Goal: Information Seeking & Learning: Learn about a topic

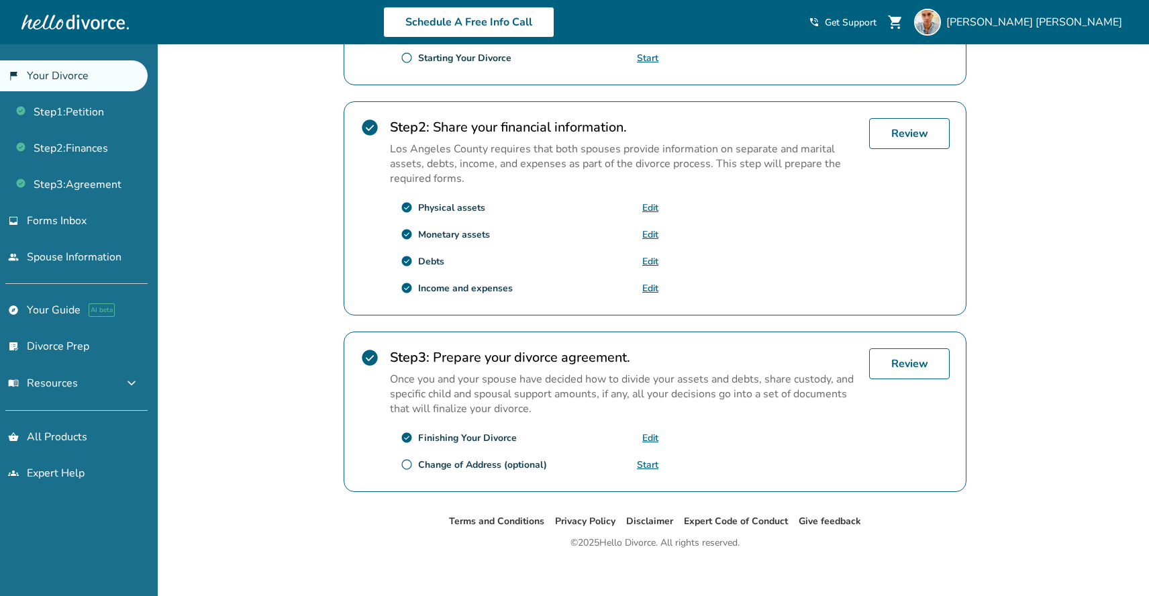
scroll to position [374, 0]
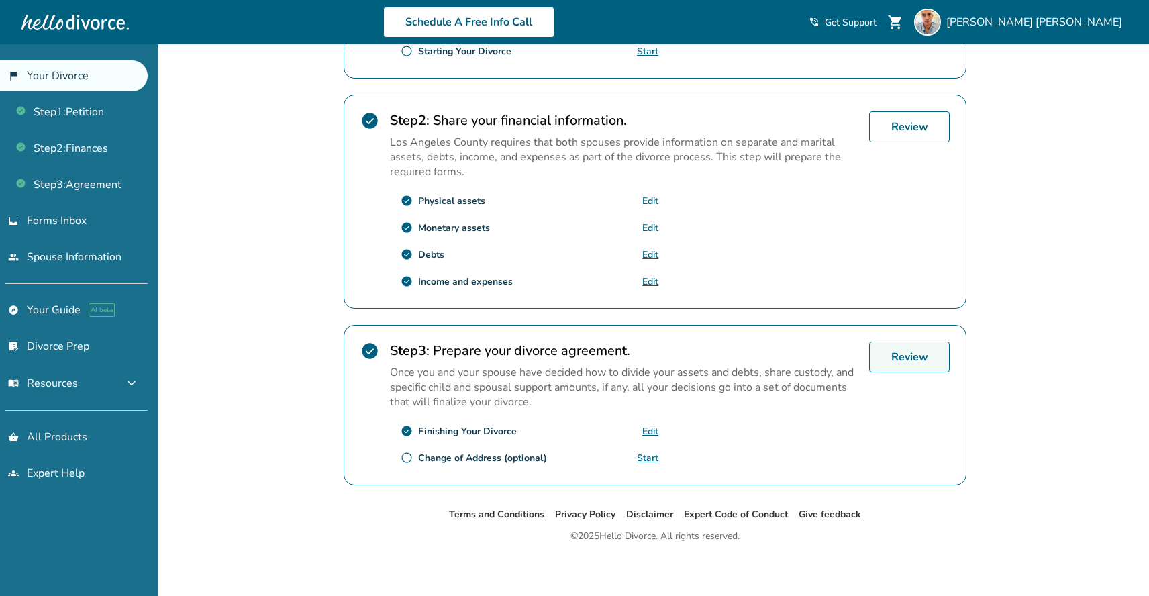
click at [888, 355] on link "Review" at bounding box center [909, 356] width 81 height 31
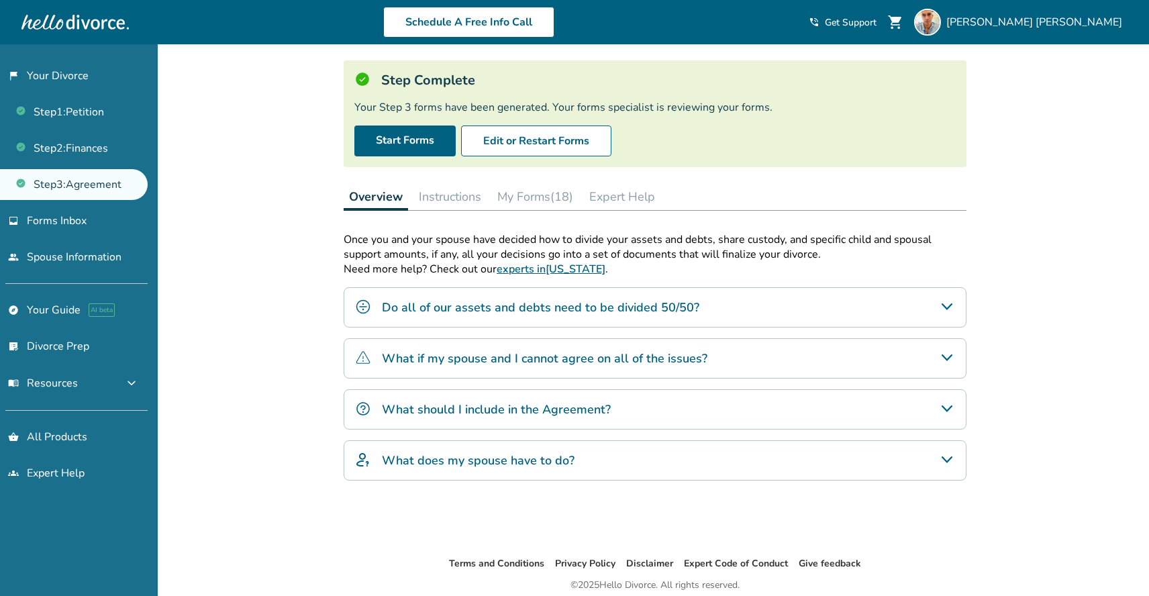
scroll to position [81, 0]
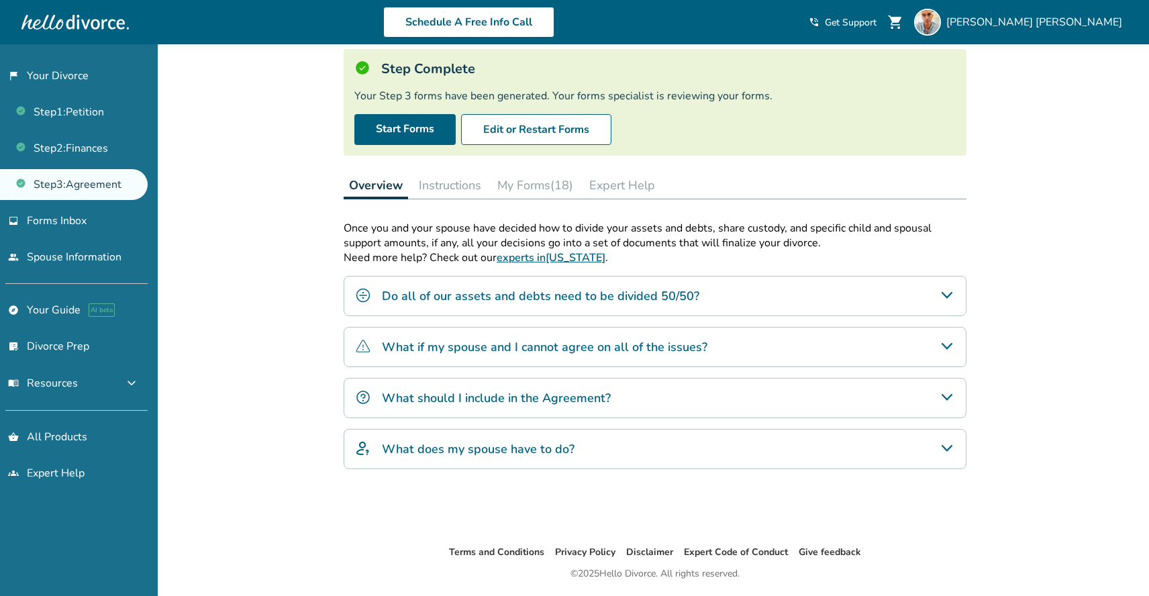
click at [947, 293] on icon "Do all of our assets and debts need to be divided 50/50?" at bounding box center [947, 295] width 16 height 16
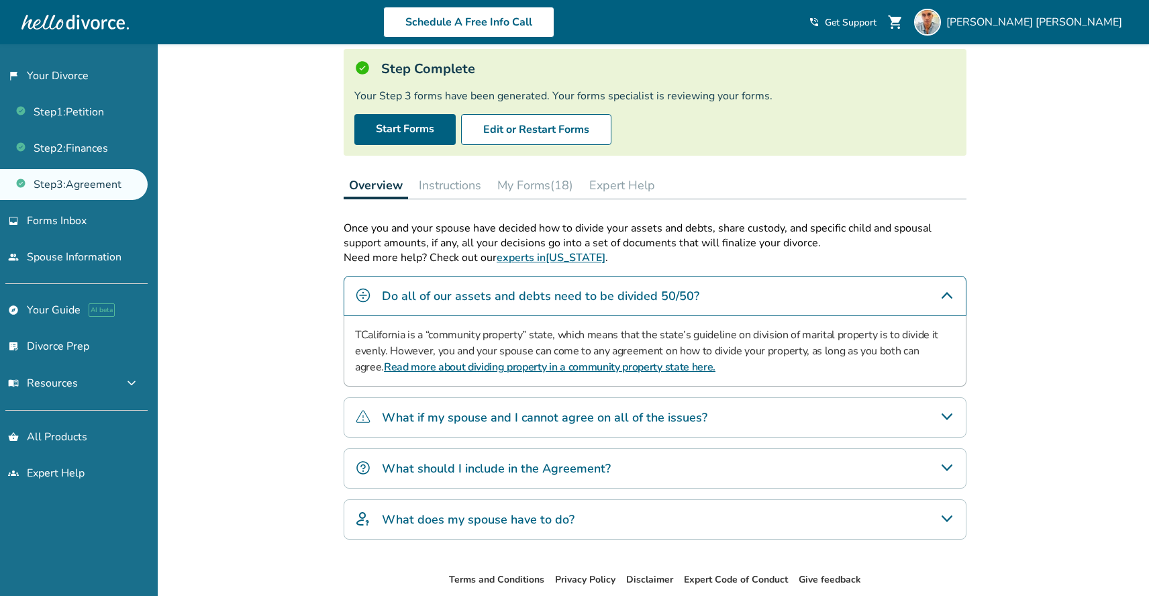
click at [947, 293] on icon "Do all of our assets and debts need to be divided 50/50?" at bounding box center [946, 295] width 11 height 7
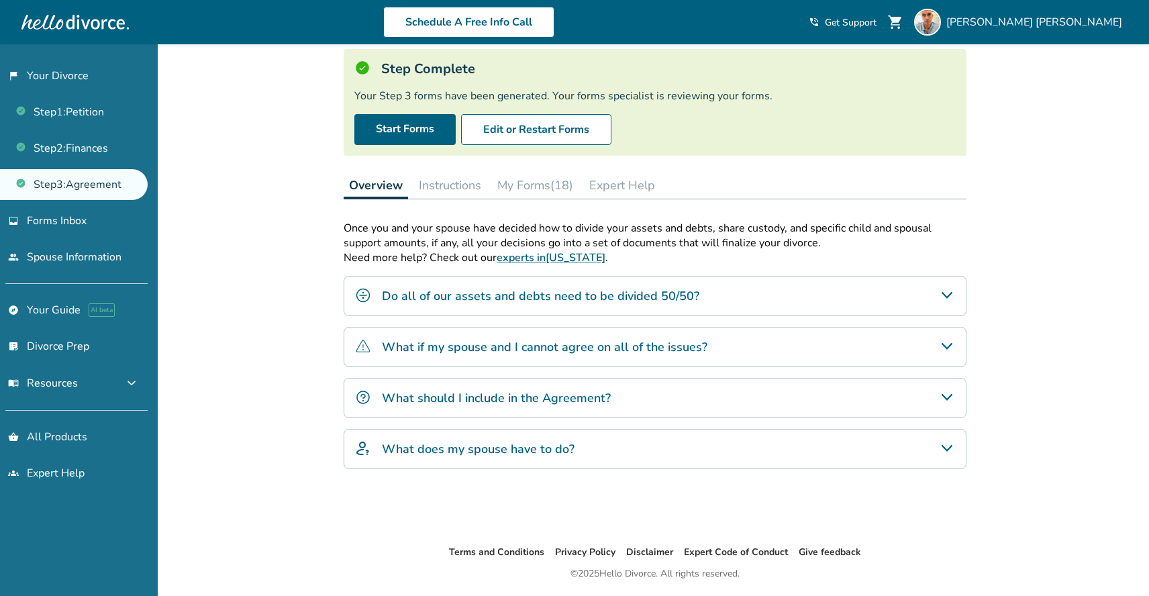
click at [950, 397] on icon "What should I include in the Agreement?" at bounding box center [947, 397] width 16 height 16
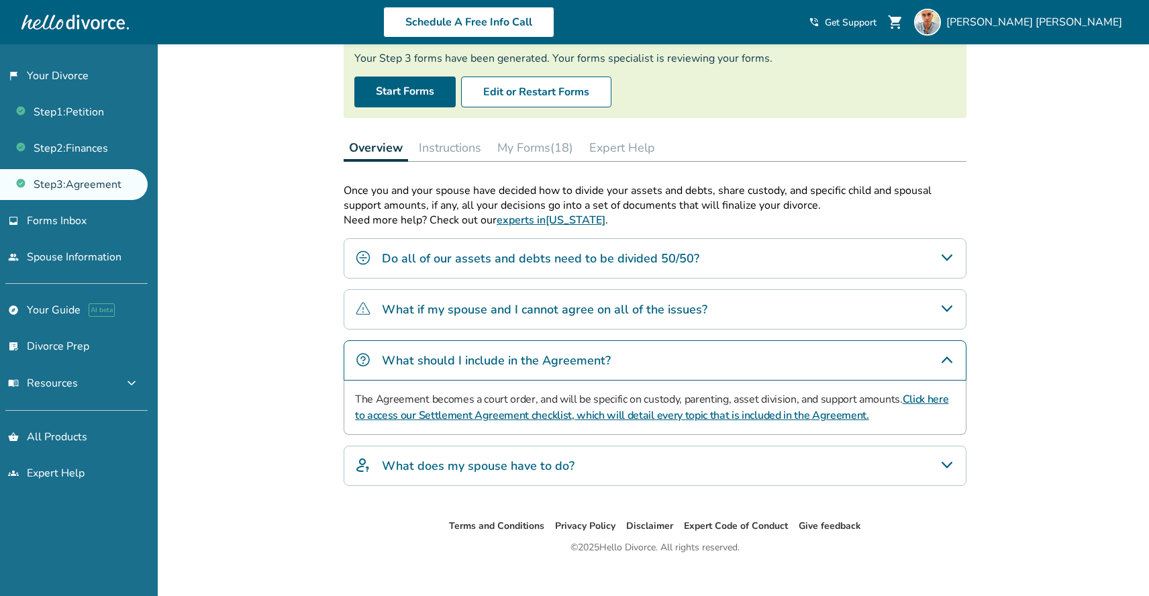
scroll to position [133, 0]
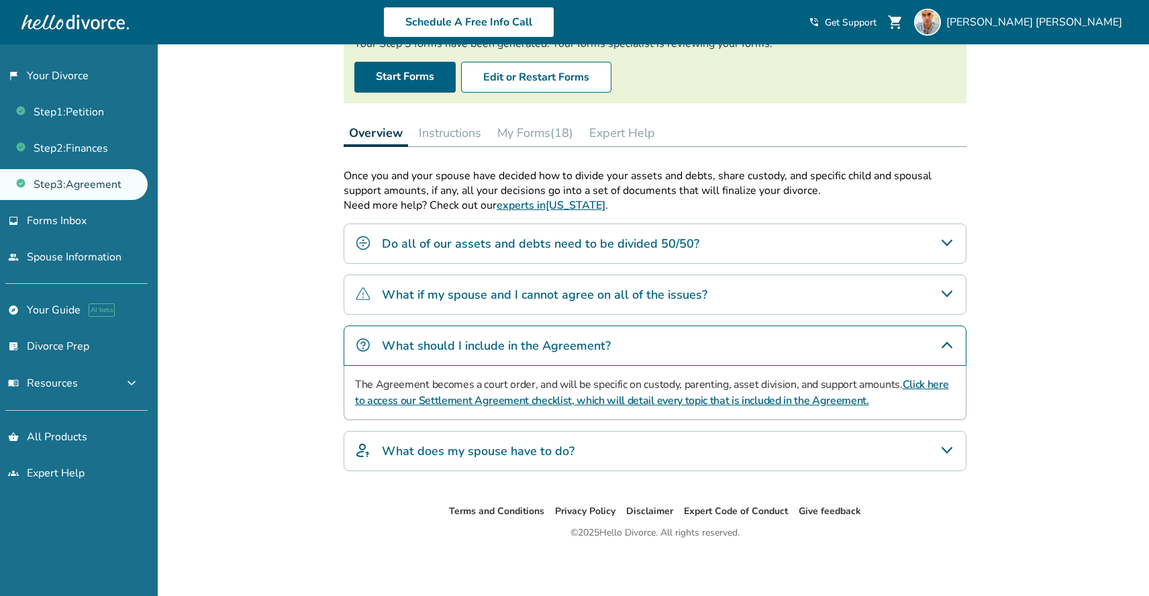
click at [532, 449] on h4 "What does my spouse have to do?" at bounding box center [478, 450] width 193 height 17
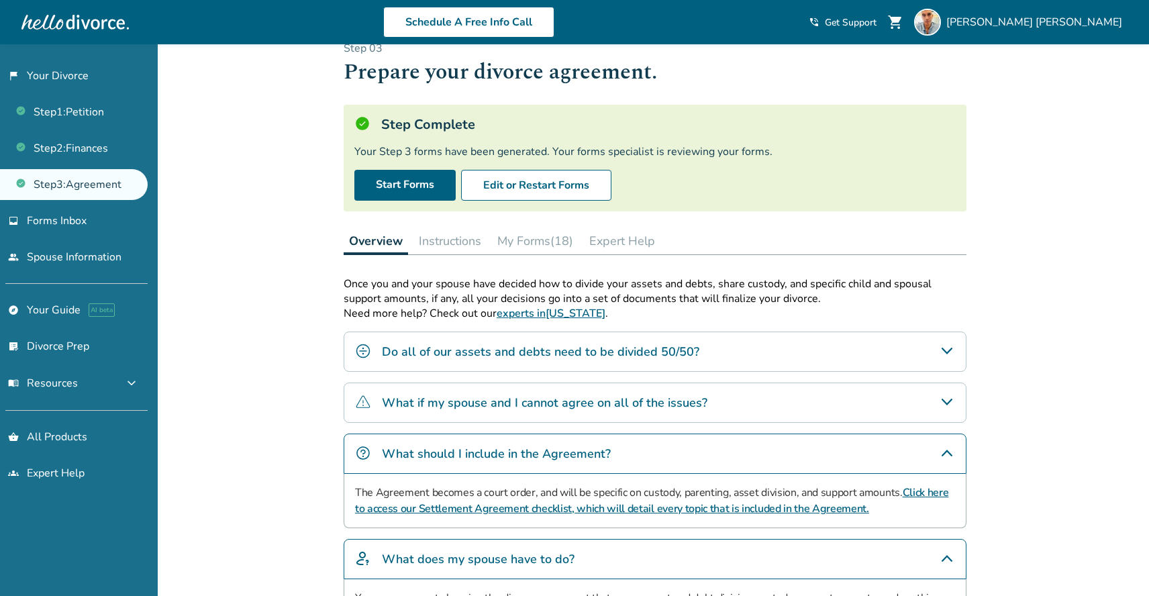
scroll to position [11, 0]
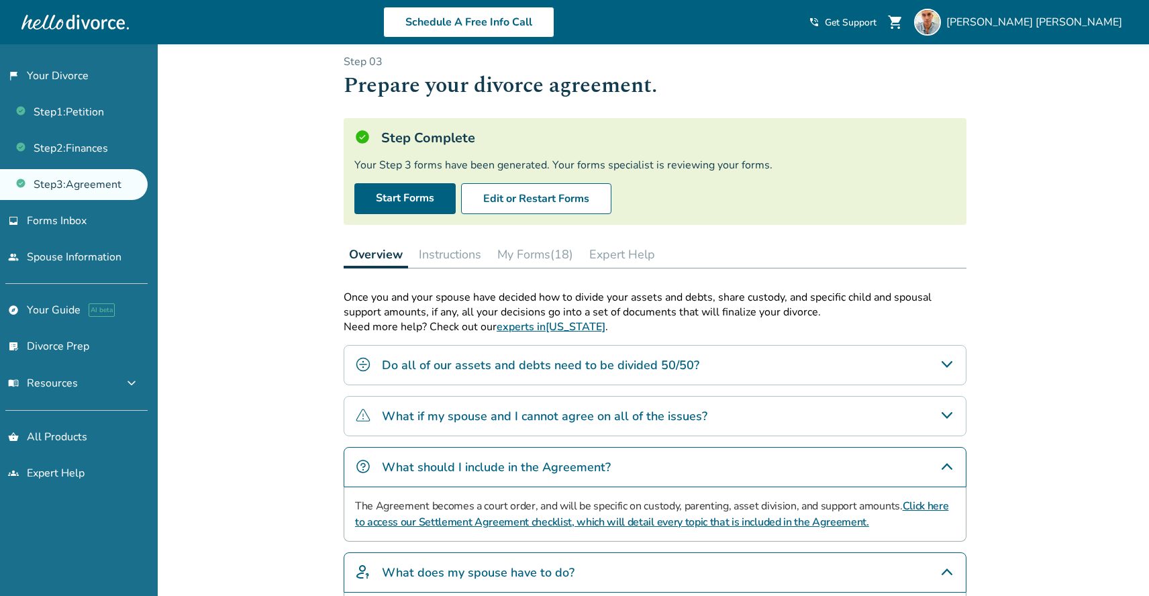
click at [447, 252] on button "Instructions" at bounding box center [449, 254] width 73 height 27
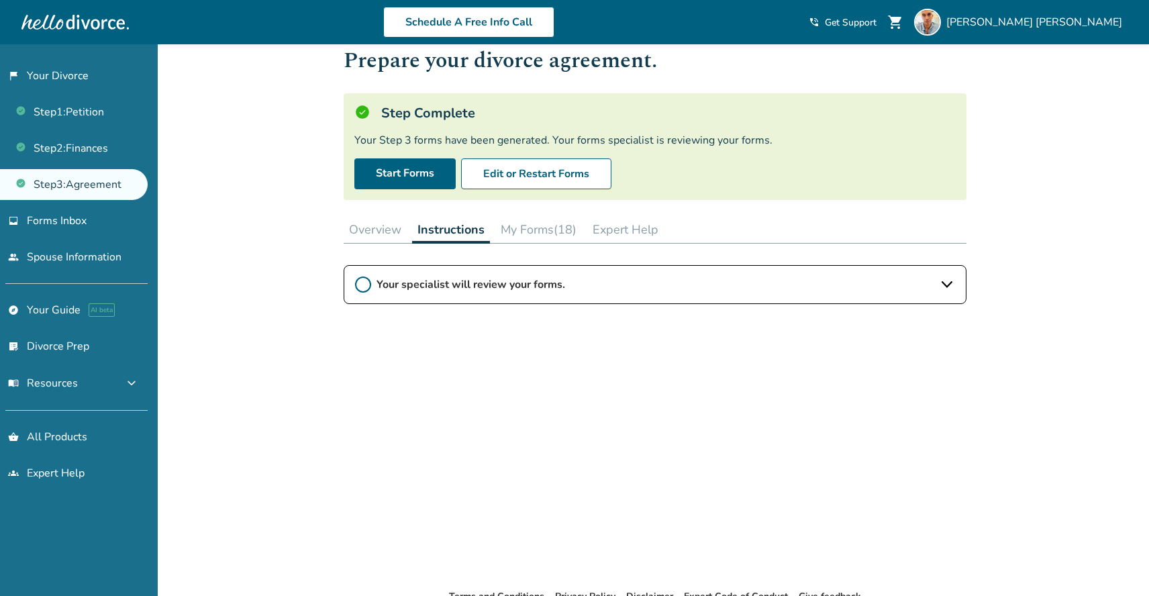
scroll to position [52, 0]
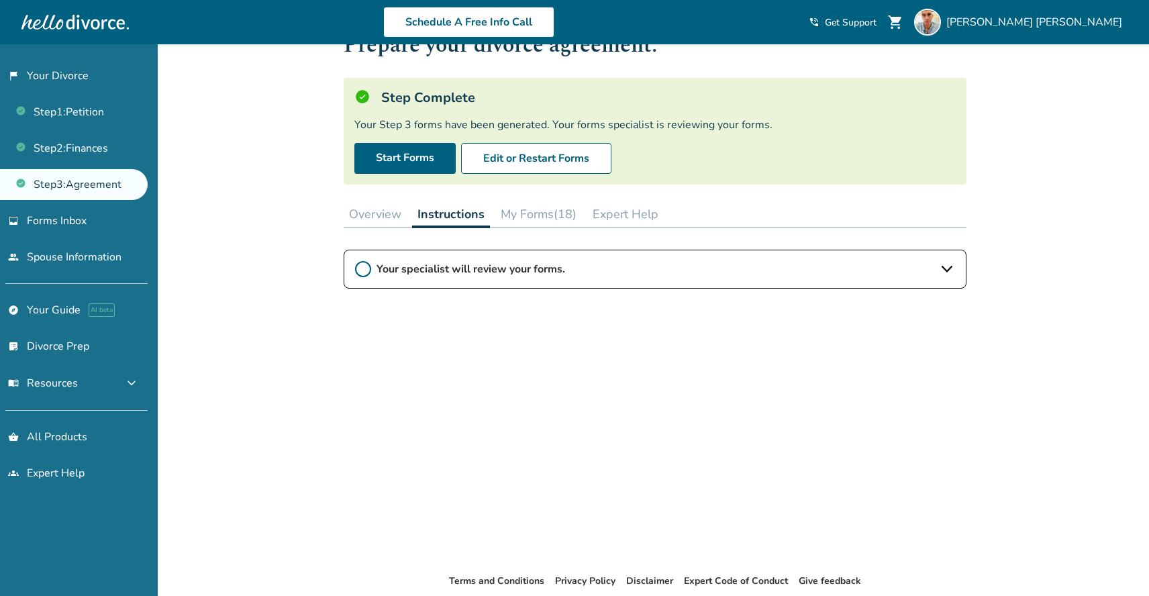
click at [365, 271] on icon at bounding box center [363, 269] width 16 height 16
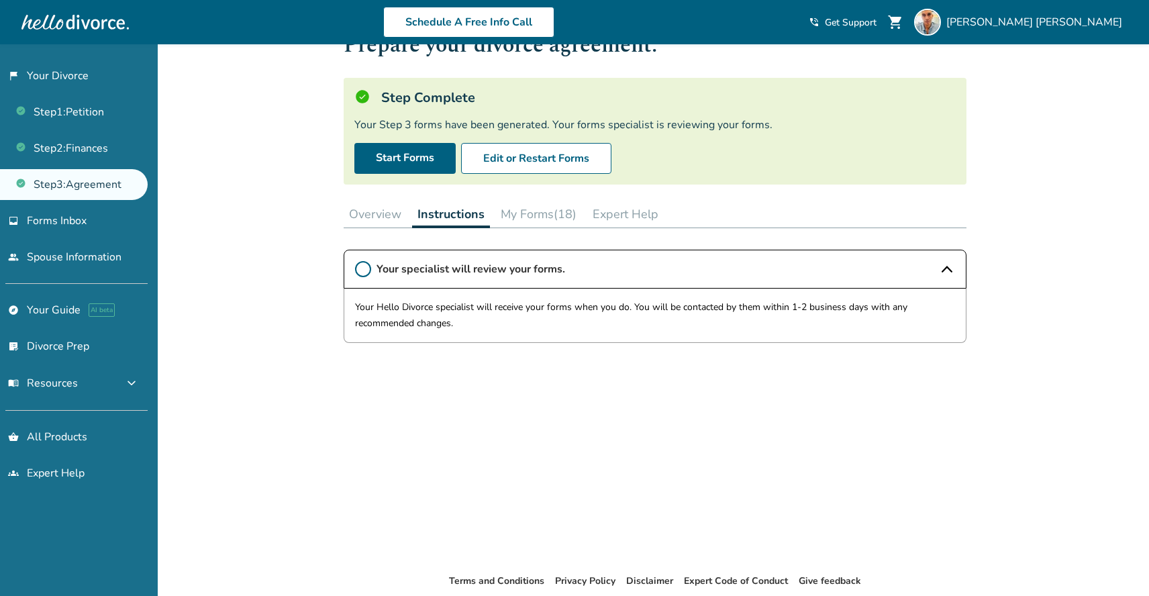
click at [363, 270] on icon at bounding box center [363, 269] width 16 height 16
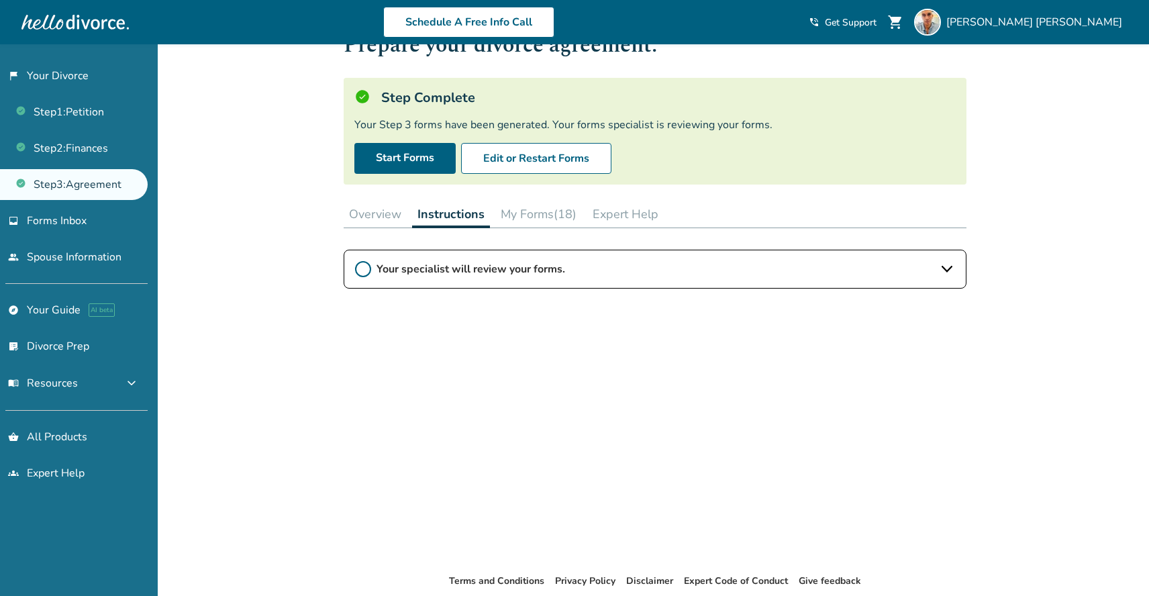
click at [363, 270] on icon at bounding box center [363, 269] width 16 height 16
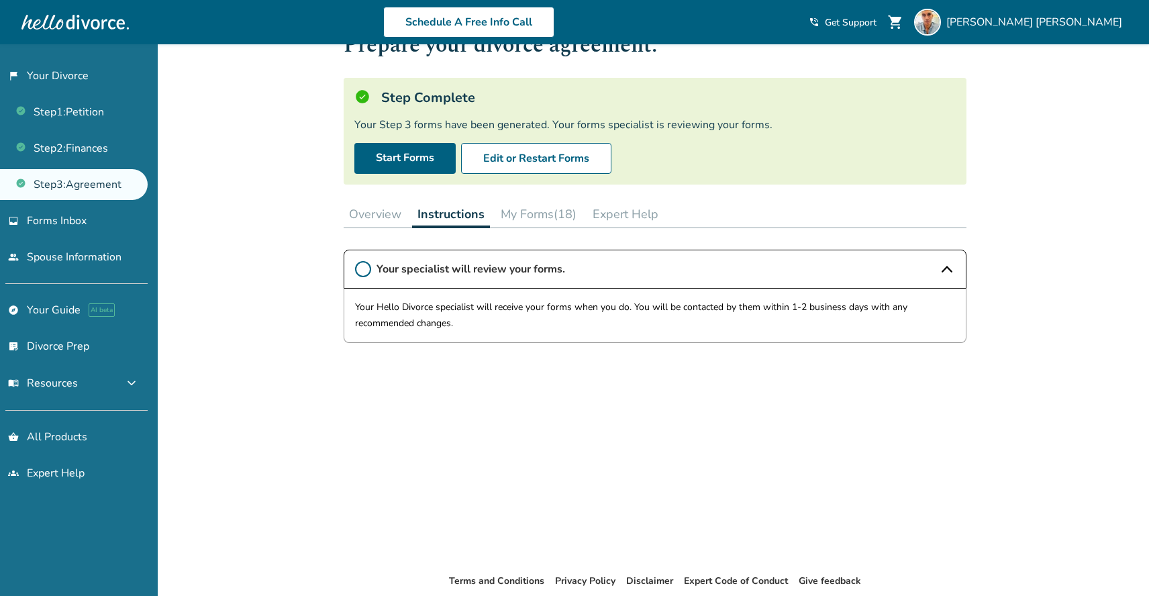
click at [529, 212] on button "My Forms (18)" at bounding box center [538, 214] width 87 height 27
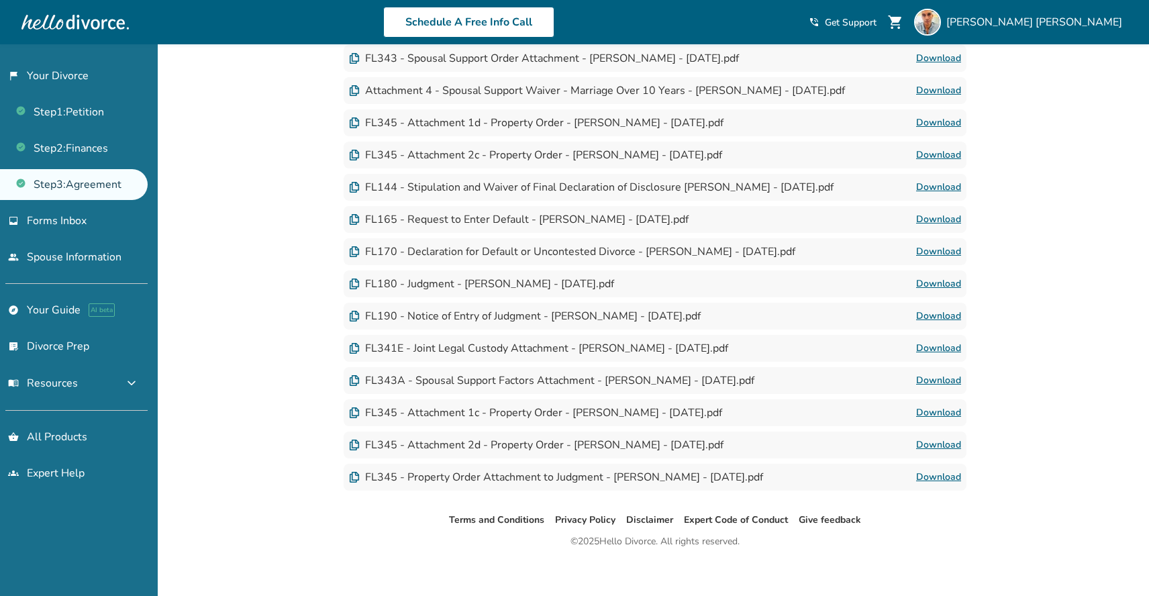
scroll to position [551, 0]
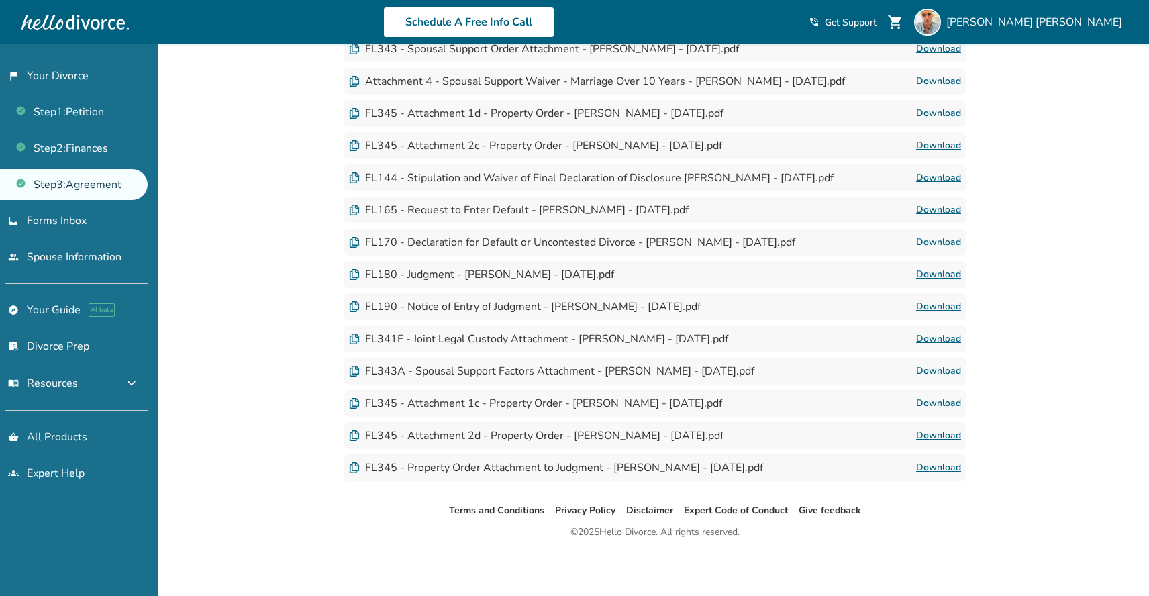
click at [352, 433] on img at bounding box center [354, 435] width 11 height 11
click at [953, 435] on link "Download" at bounding box center [938, 435] width 45 height 16
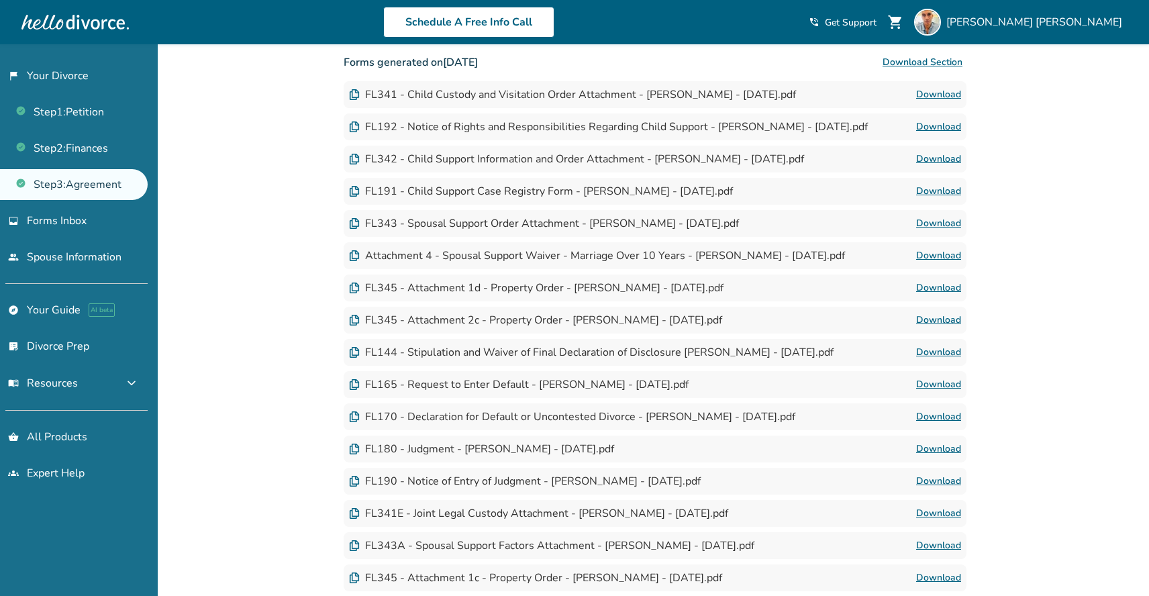
scroll to position [374, 0]
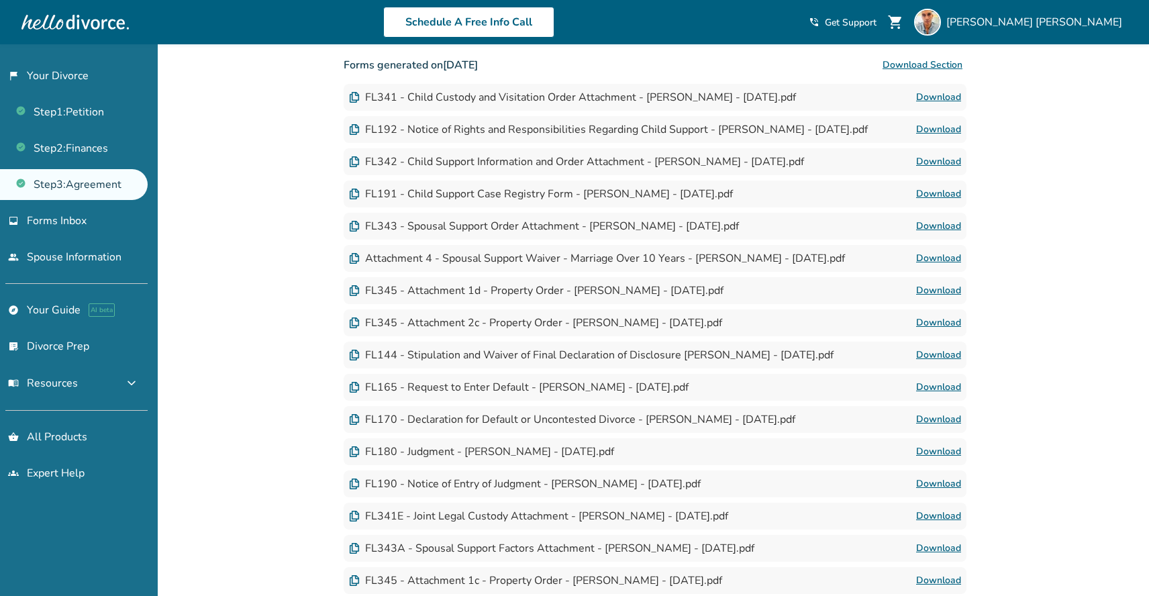
click at [941, 190] on link "Download" at bounding box center [938, 194] width 45 height 16
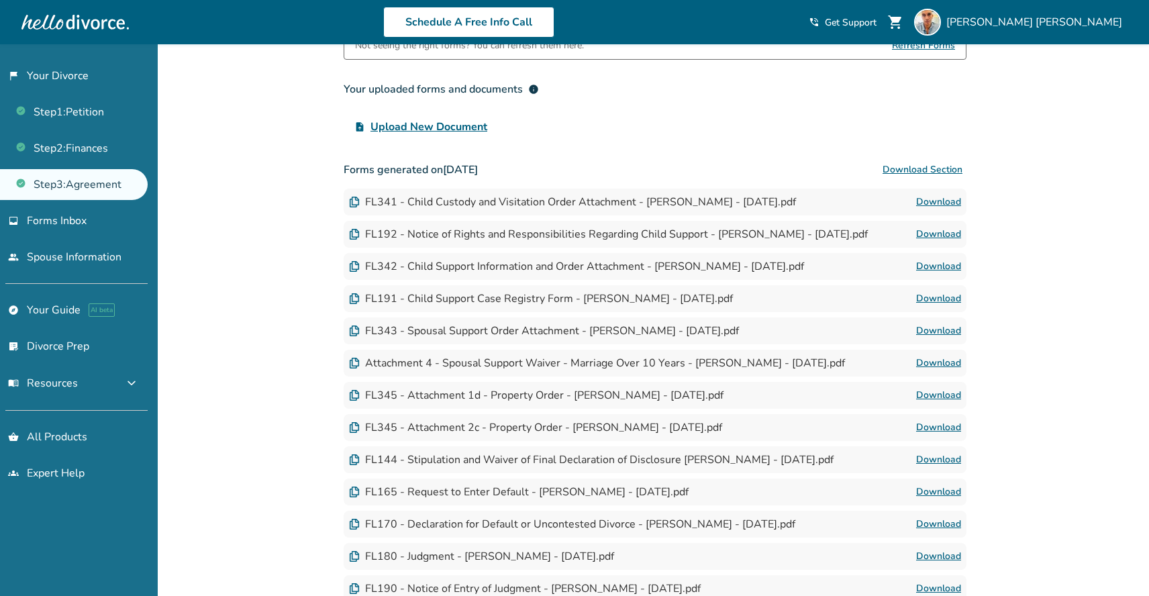
scroll to position [0, 0]
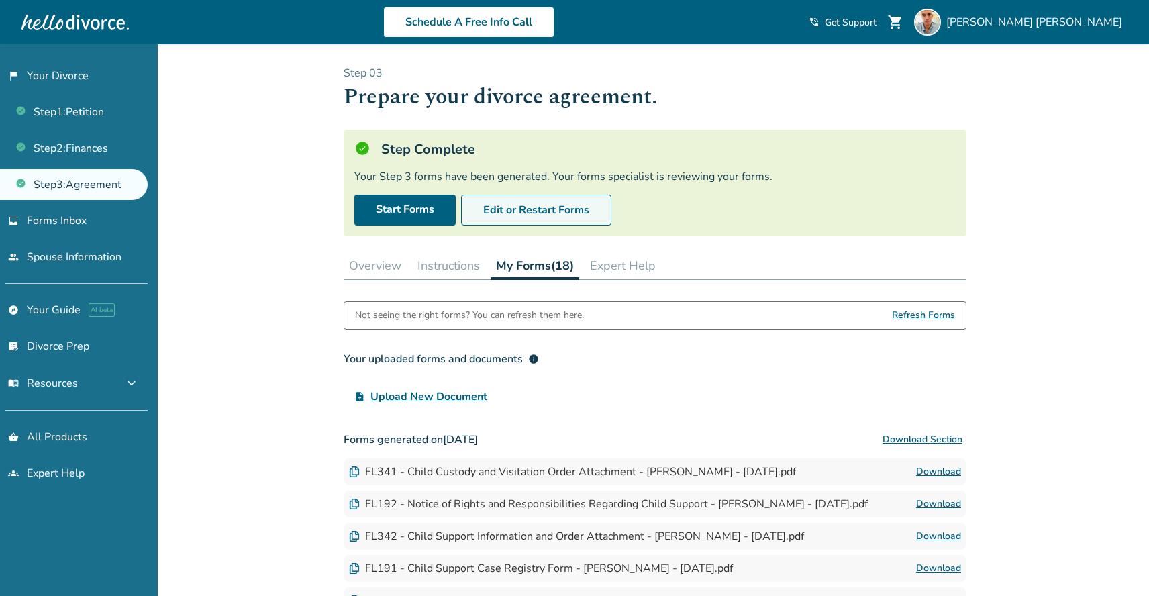
click at [517, 212] on button "Edit or Restart Forms" at bounding box center [536, 210] width 150 height 31
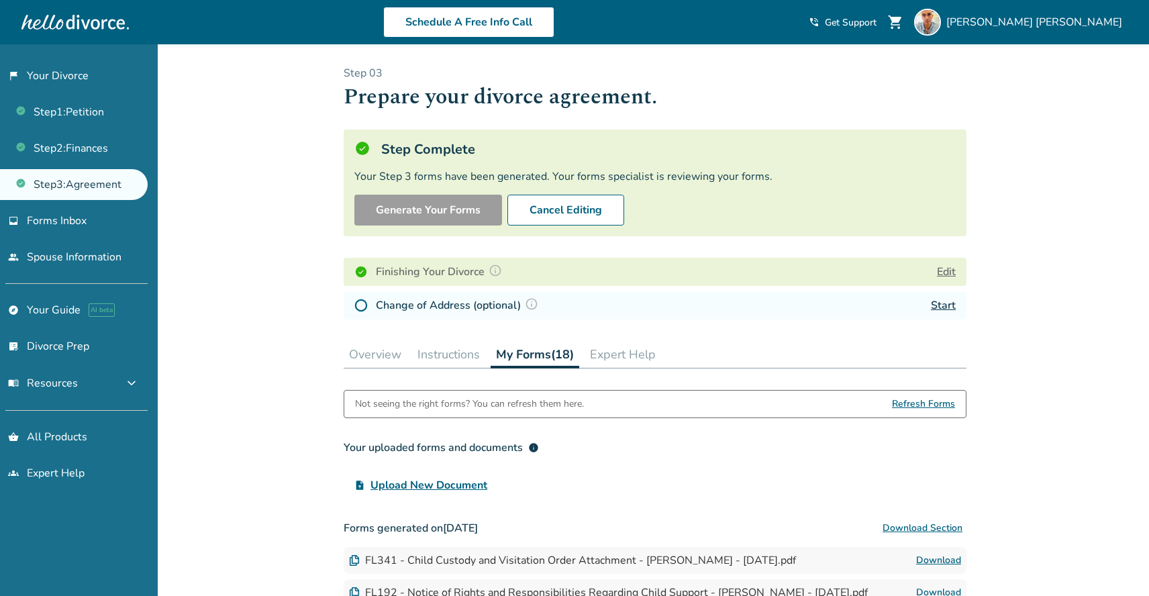
click at [945, 271] on button "Edit" at bounding box center [946, 272] width 19 height 16
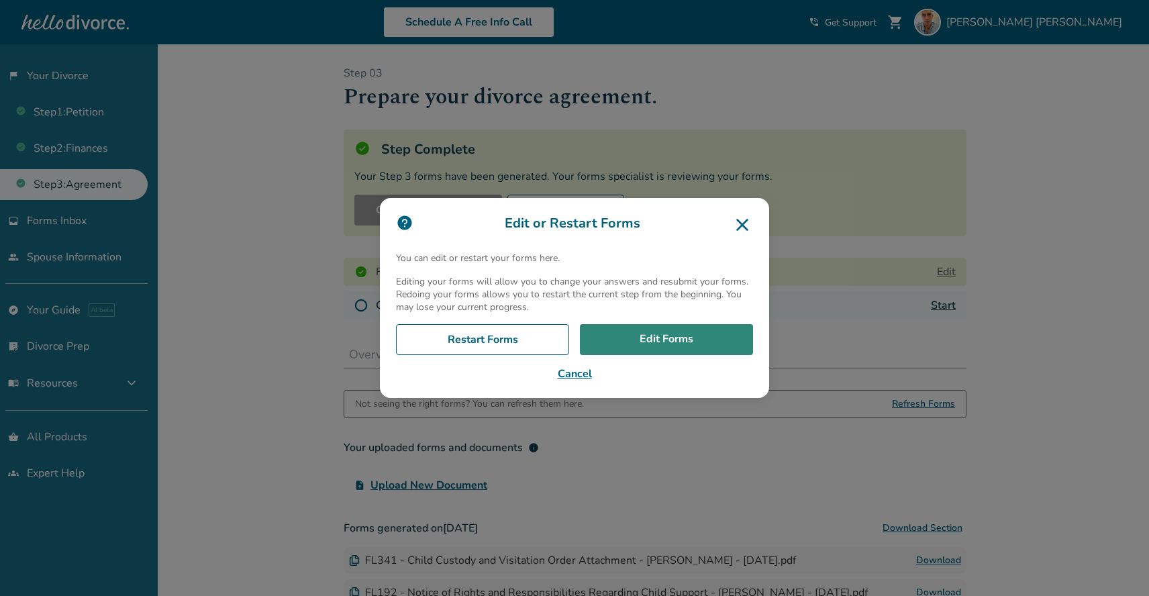
click at [663, 336] on link "Edit Forms" at bounding box center [666, 339] width 173 height 31
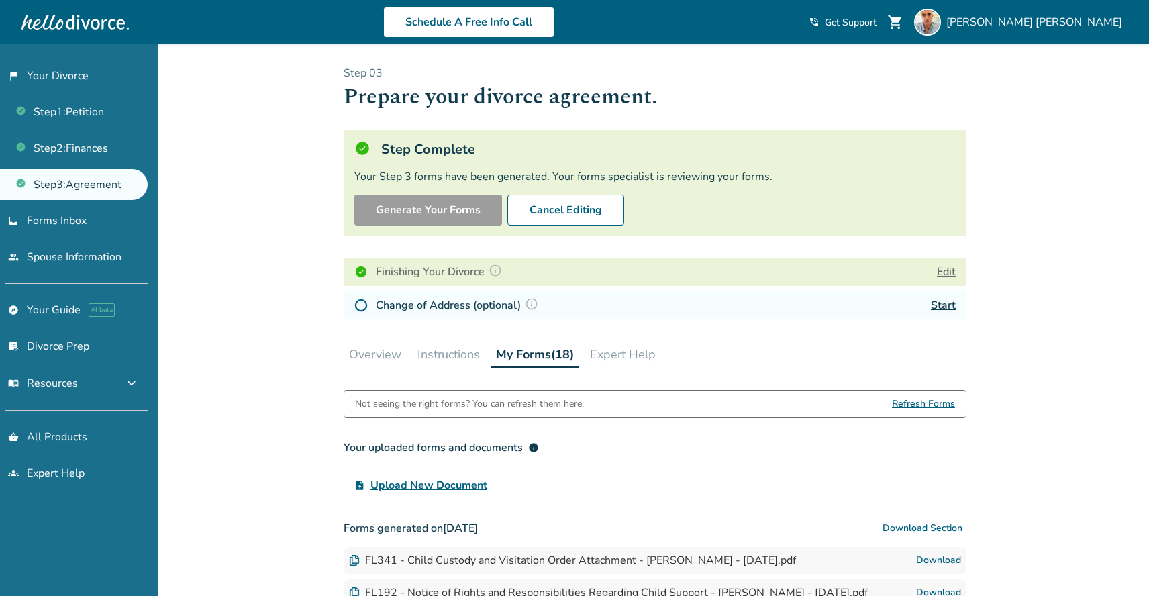
click at [97, 190] on link "Step 3 : Agreement" at bounding box center [74, 184] width 148 height 31
click at [73, 221] on span "Forms Inbox" at bounding box center [57, 220] width 60 height 15
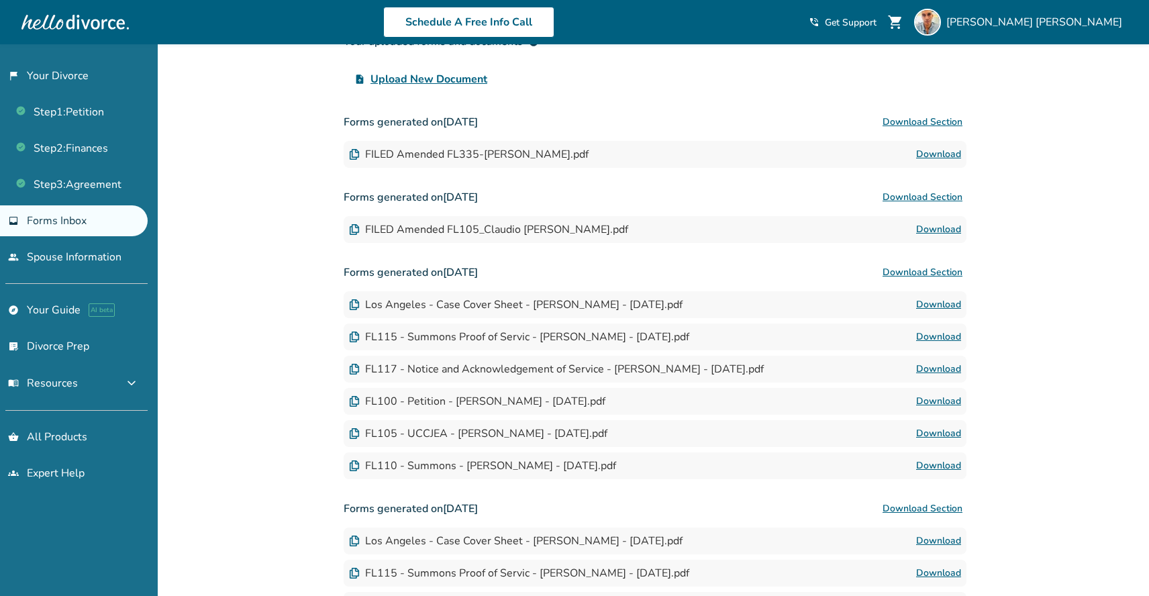
scroll to position [154, 0]
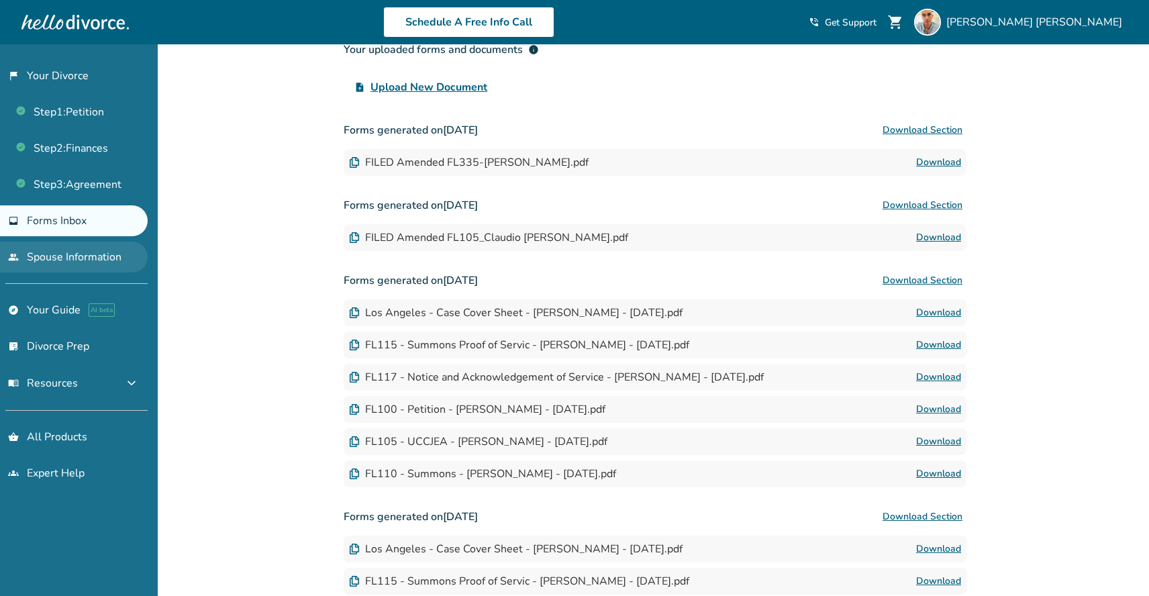
click at [85, 253] on link "people Spouse Information" at bounding box center [74, 257] width 148 height 31
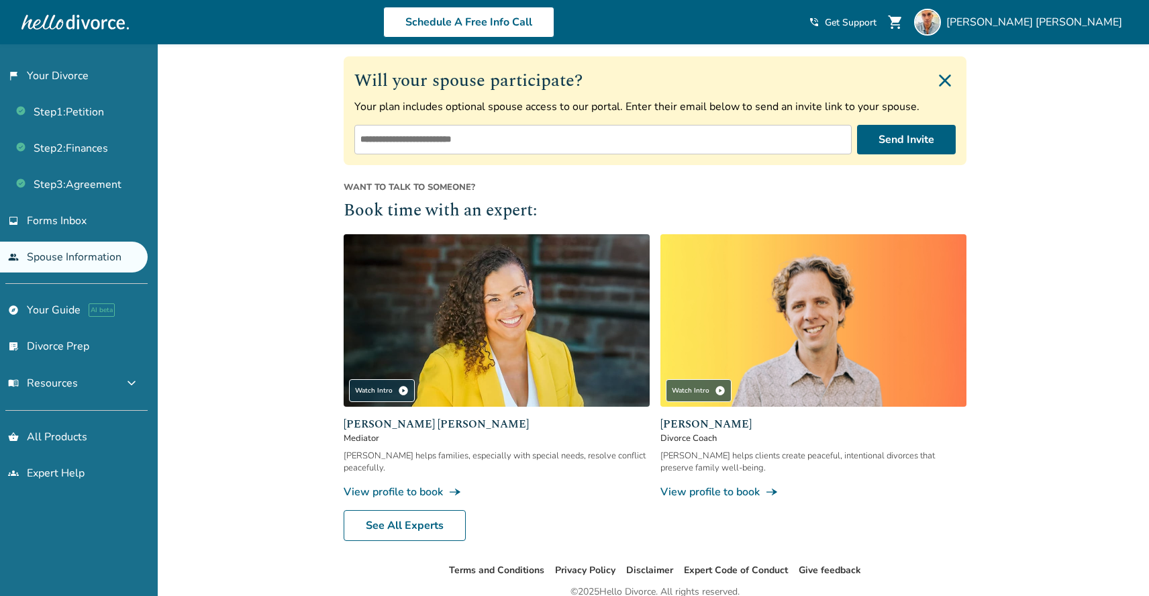
scroll to position [237, 0]
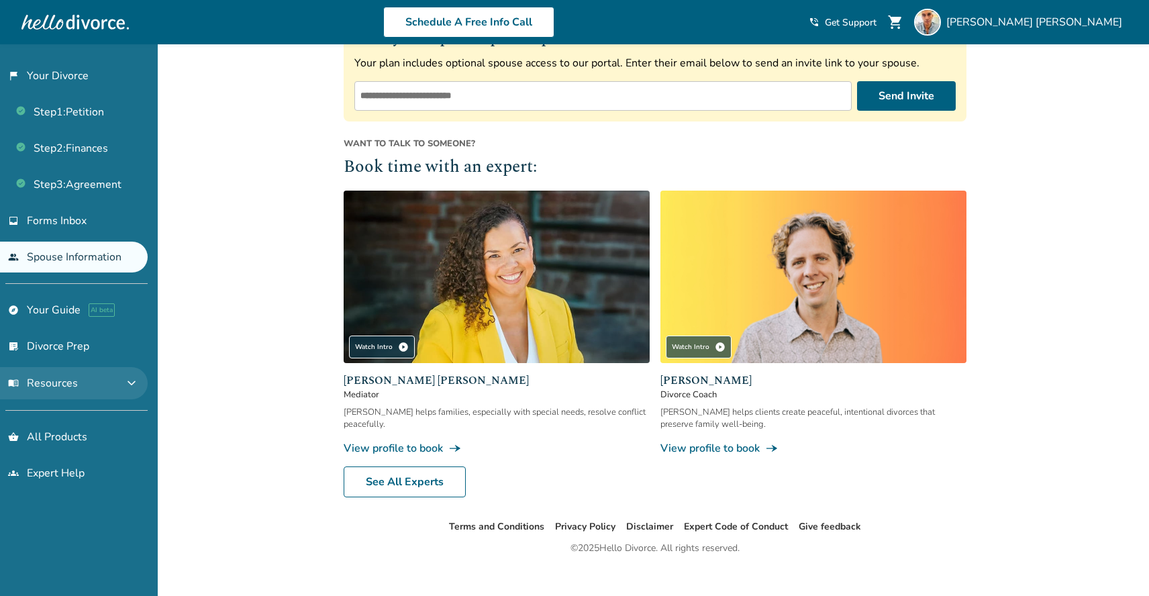
click at [91, 377] on button "menu_book Resources expand_more" at bounding box center [74, 383] width 148 height 32
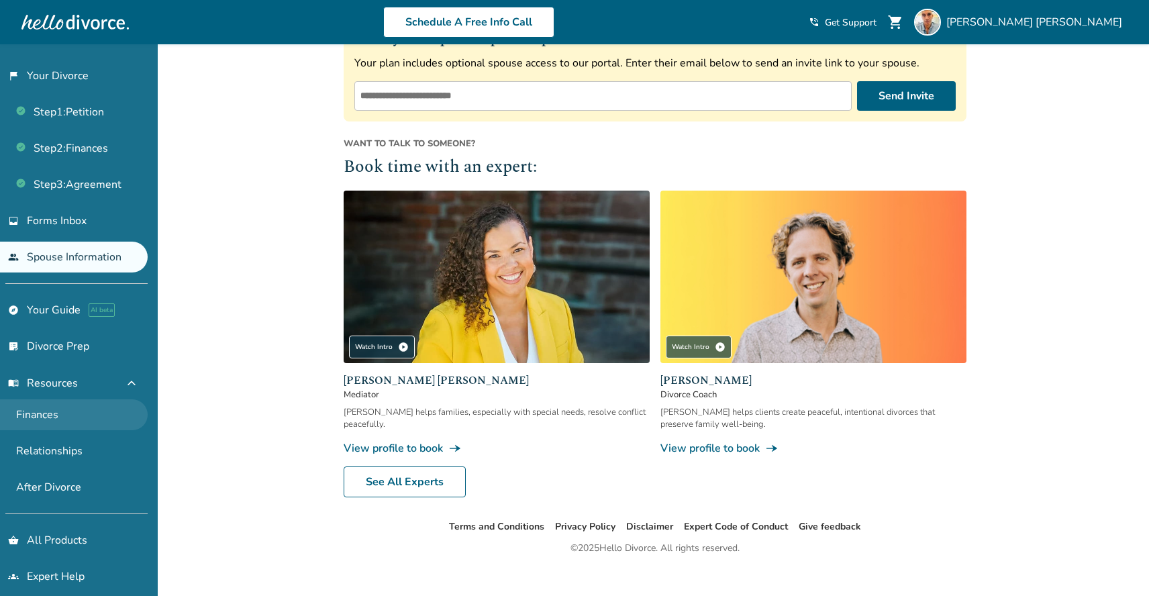
click at [42, 414] on link "Finances" at bounding box center [74, 414] width 148 height 31
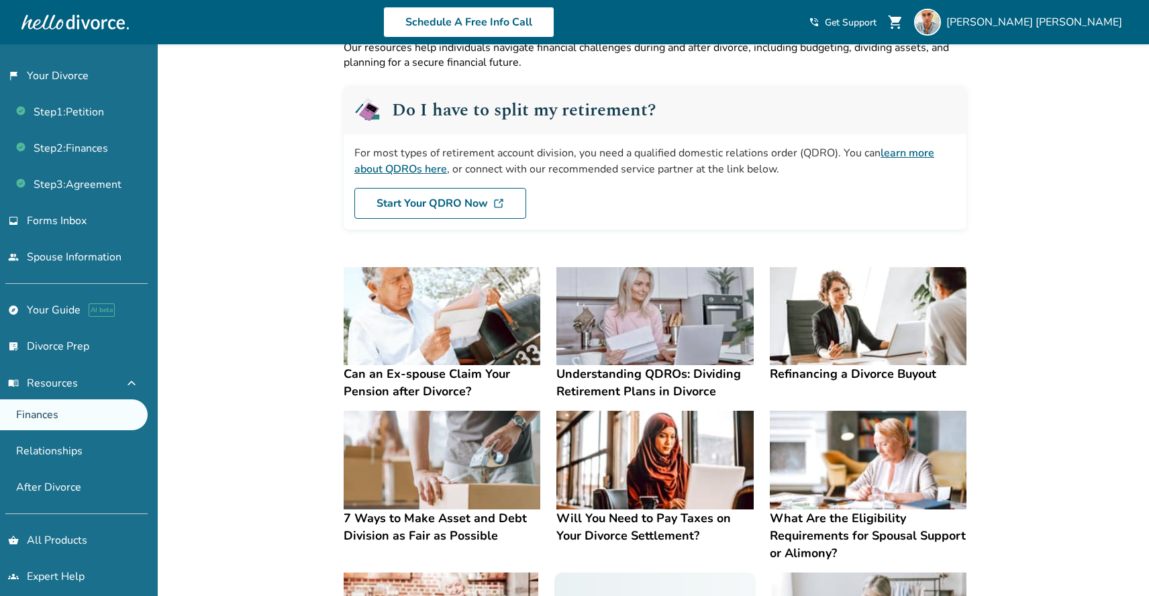
scroll to position [60, 0]
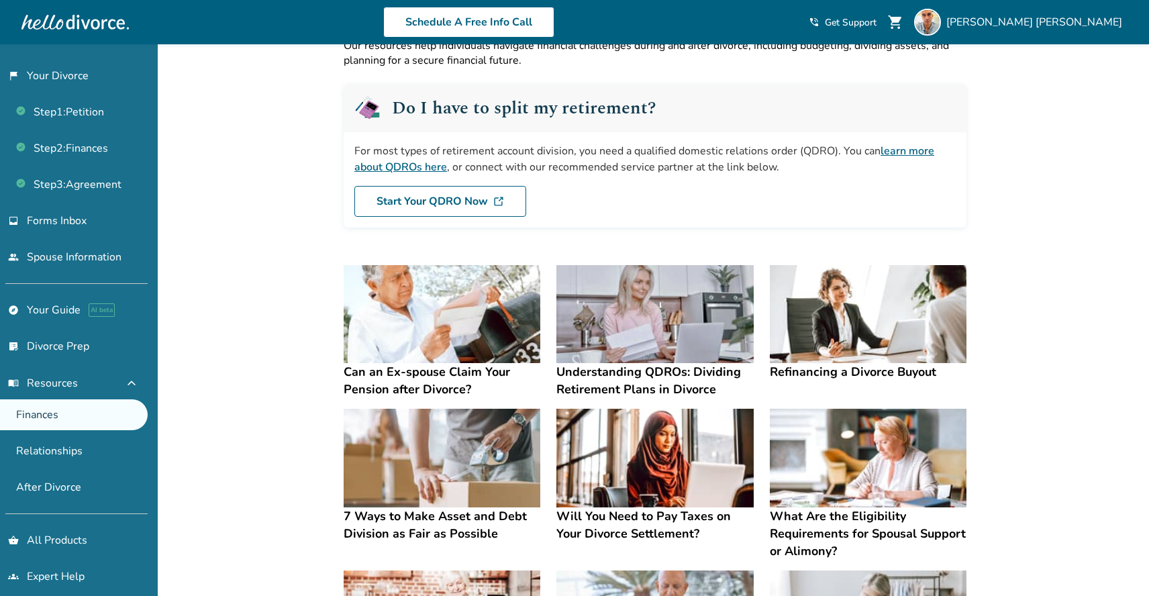
click at [410, 372] on h4 "Can an Ex-spouse Claim Your Pension after Divorce?" at bounding box center [441, 380] width 197 height 35
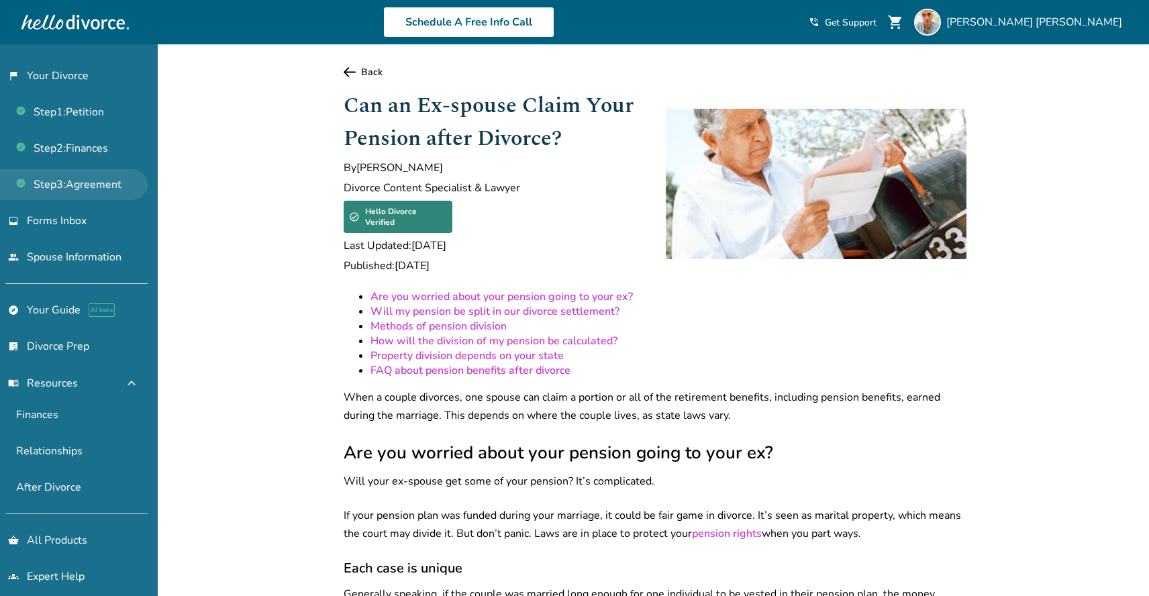
click at [95, 185] on link "Step 3 : Agreement" at bounding box center [74, 184] width 148 height 31
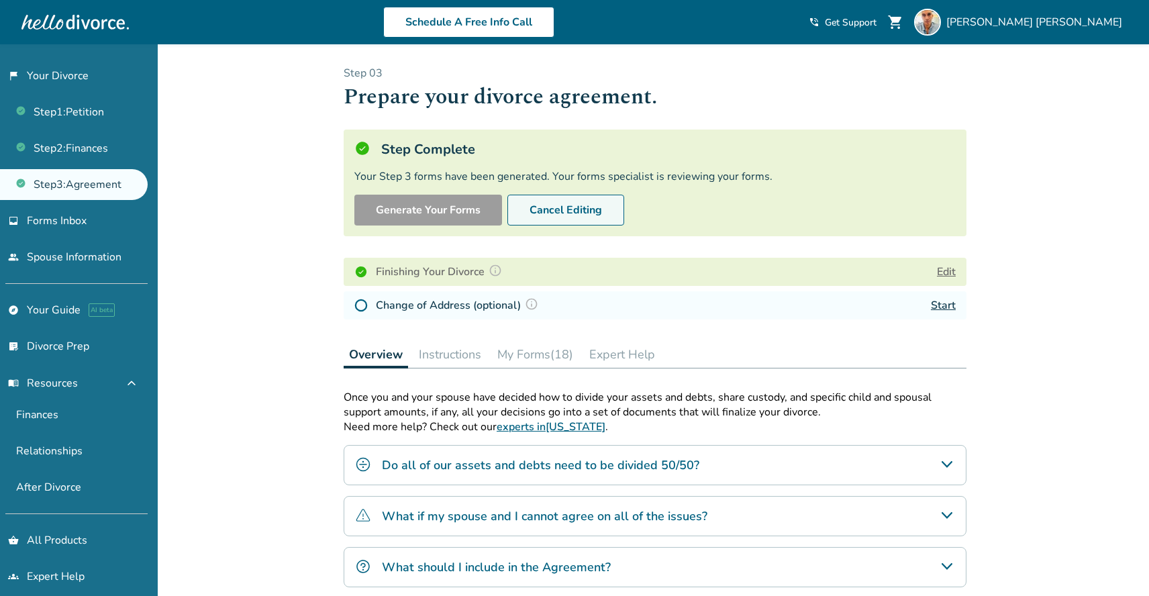
click at [558, 207] on button "Cancel Editing" at bounding box center [565, 210] width 117 height 31
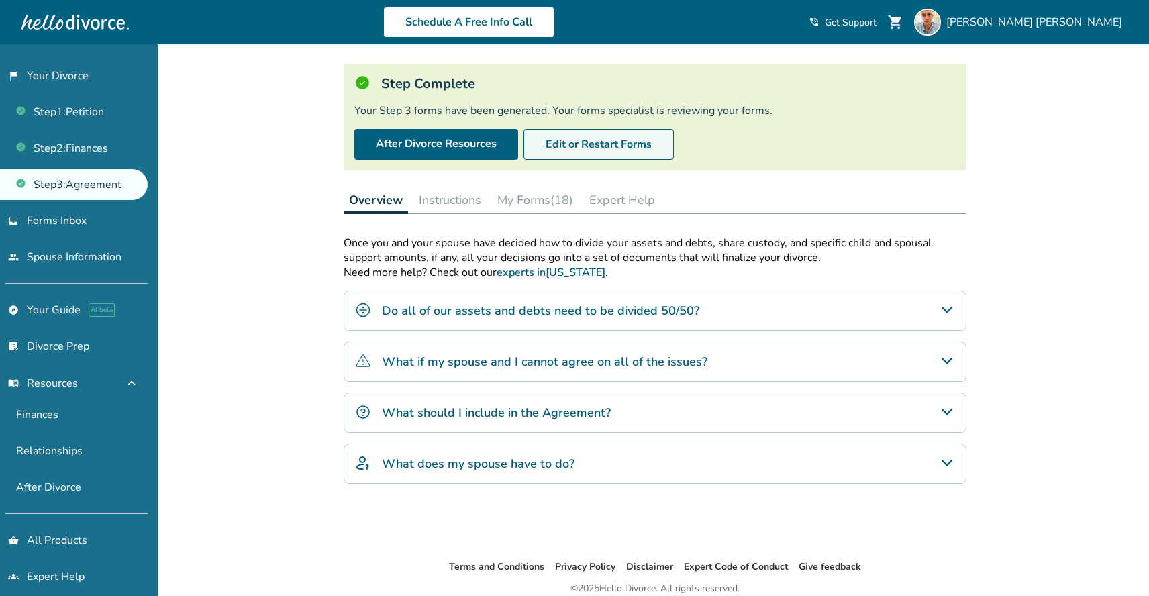
scroll to position [92, 0]
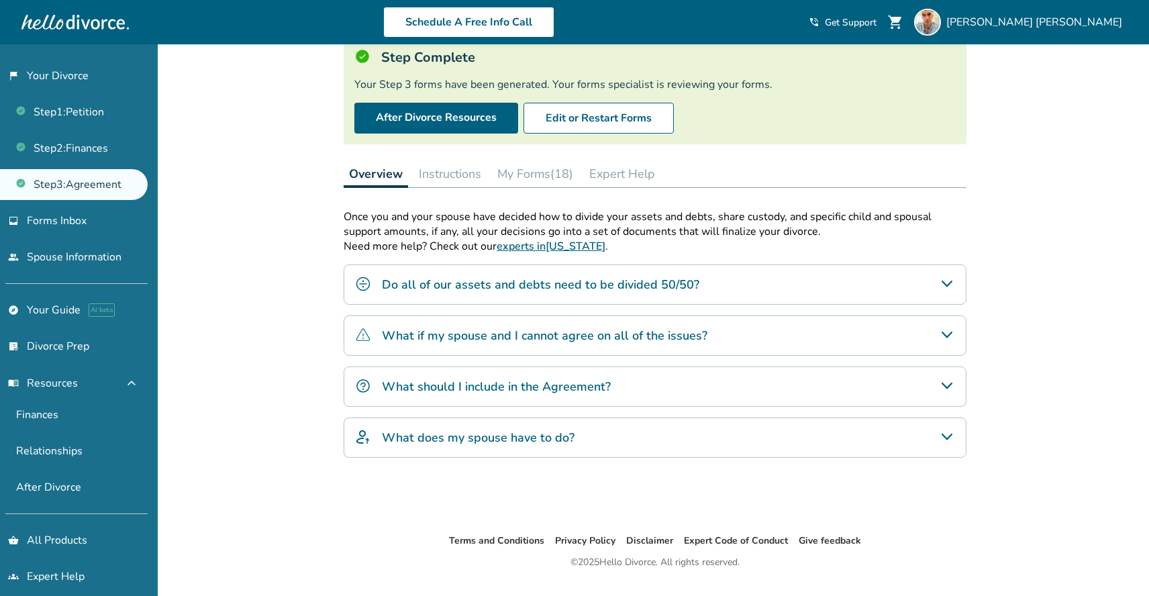
click at [538, 170] on button "My Forms (18)" at bounding box center [535, 173] width 87 height 27
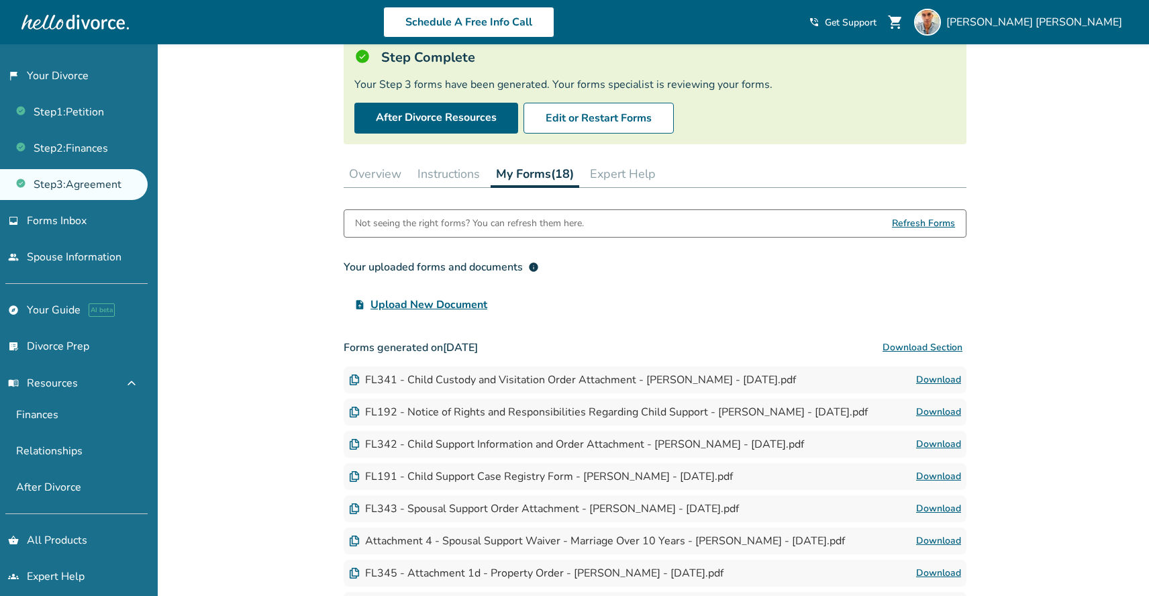
click at [606, 176] on button "Expert Help" at bounding box center [622, 173] width 76 height 27
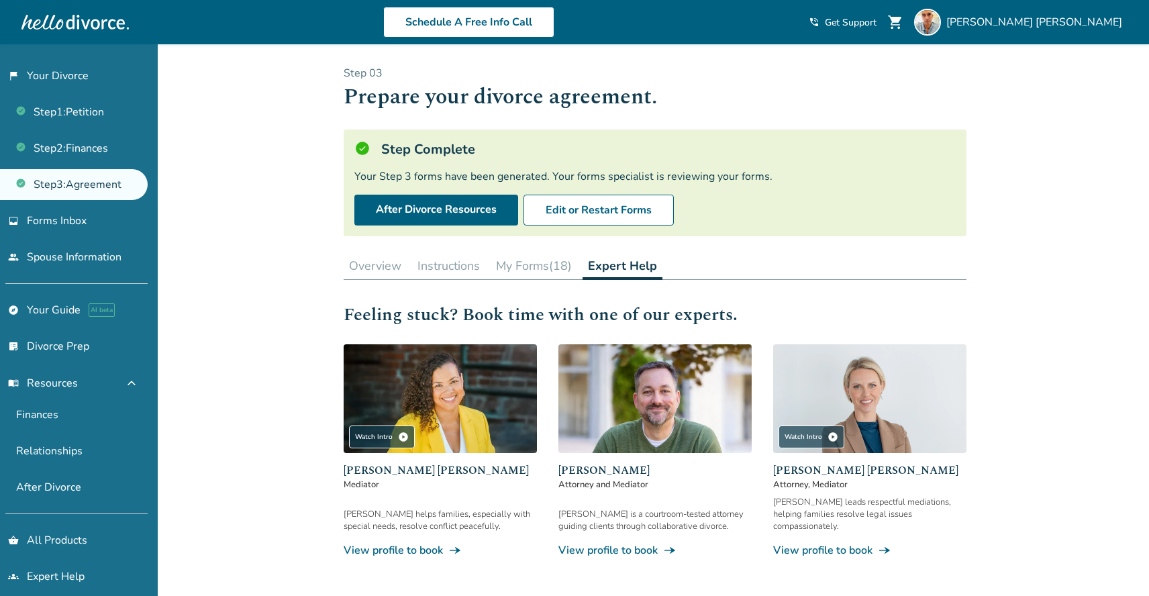
click at [514, 274] on button "My Forms (18)" at bounding box center [533, 265] width 87 height 27
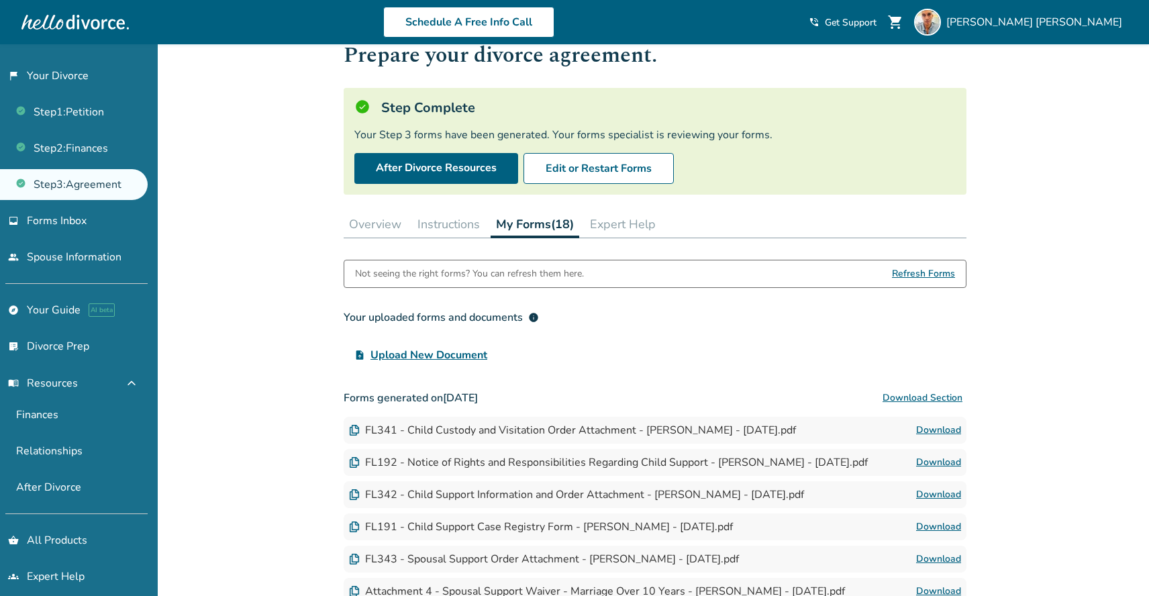
scroll to position [42, 0]
click at [419, 170] on link "After Divorce Resources" at bounding box center [436, 167] width 164 height 31
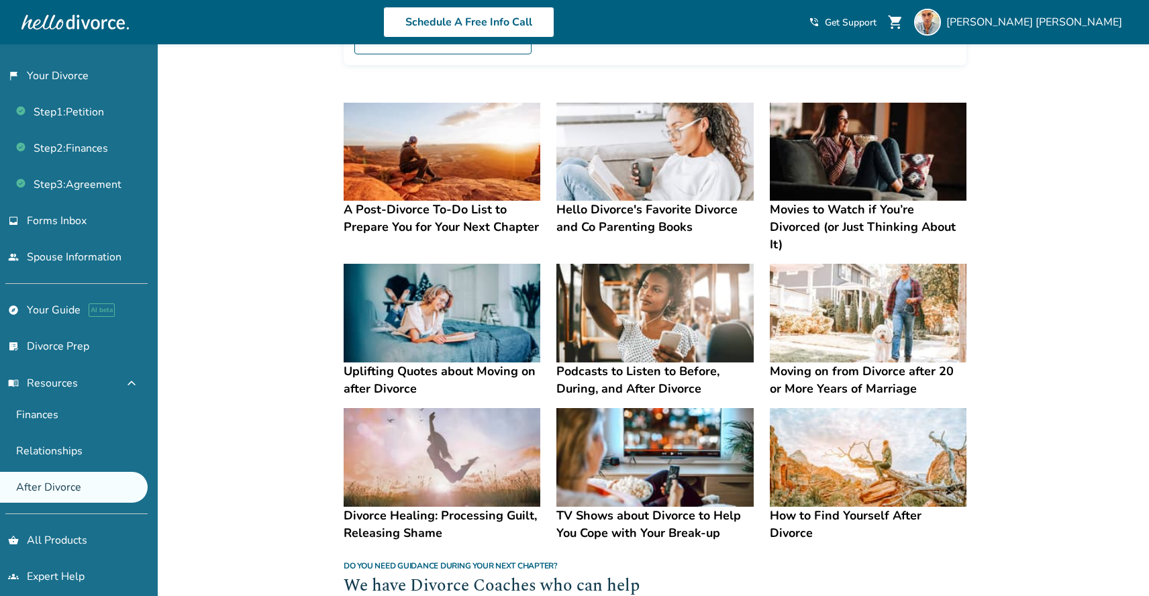
scroll to position [725, 0]
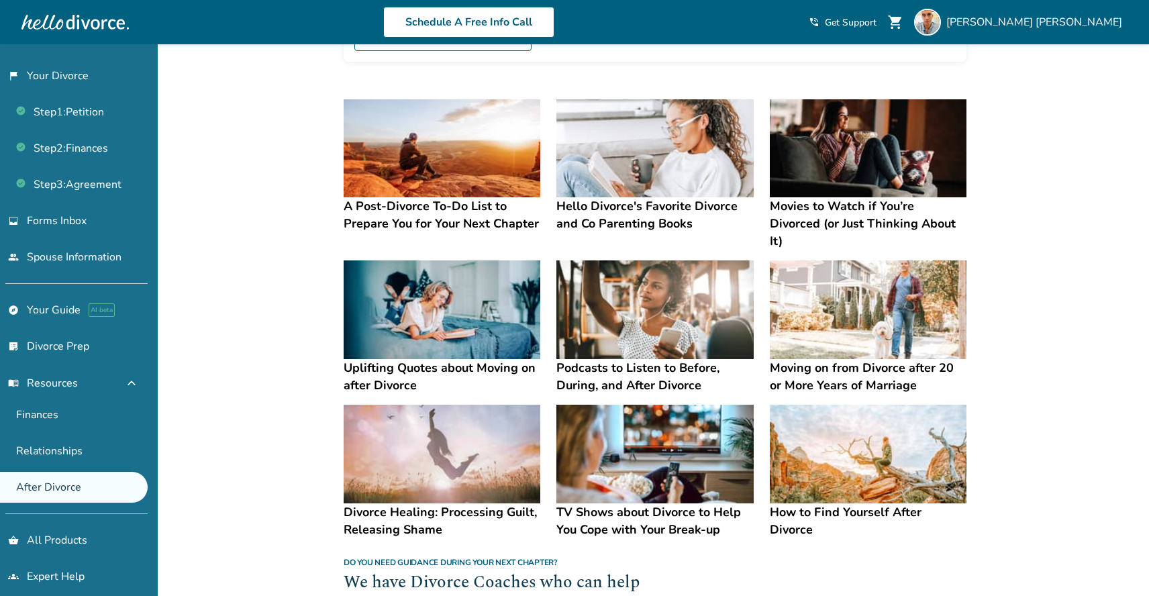
click at [409, 211] on h4 "A Post-Divorce To-Do List to Prepare You for Your Next Chapter" at bounding box center [441, 214] width 197 height 35
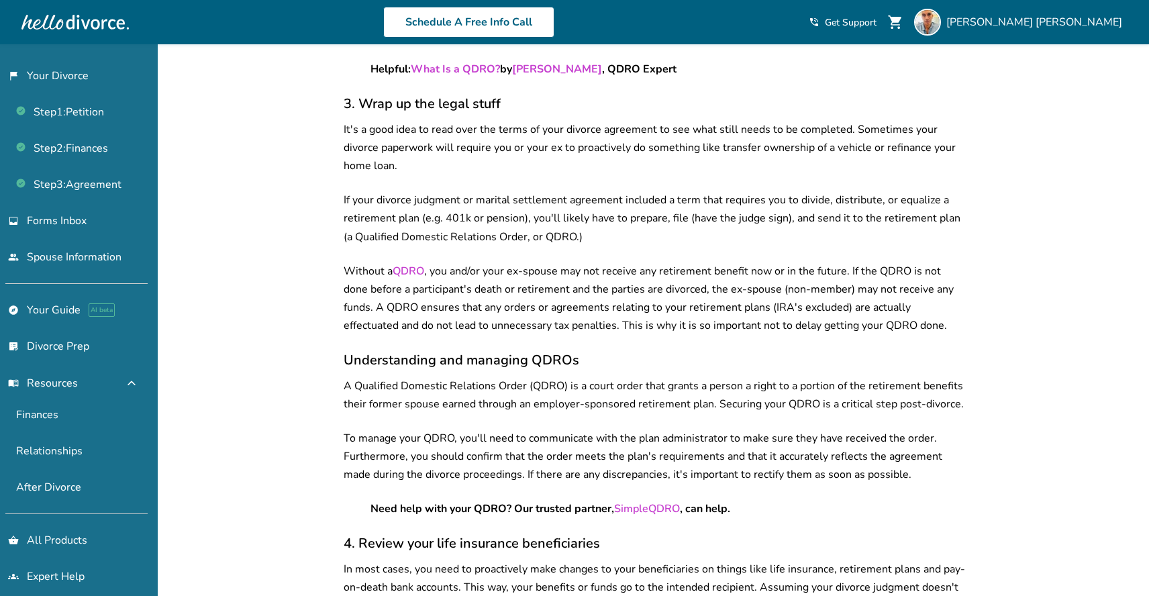
scroll to position [1141, 0]
drag, startPoint x: 371, startPoint y: 315, endPoint x: 560, endPoint y: 315, distance: 188.5
click at [556, 315] on p "Without a QDRO , you and/or your ex-spouse may not receive any retirement benef…" at bounding box center [654, 300] width 623 height 72
click at [601, 315] on p "Without a QDRO , you and/or your ex-spouse may not receive any retirement benef…" at bounding box center [654, 300] width 623 height 72
drag, startPoint x: 553, startPoint y: 311, endPoint x: 801, endPoint y: 318, distance: 248.3
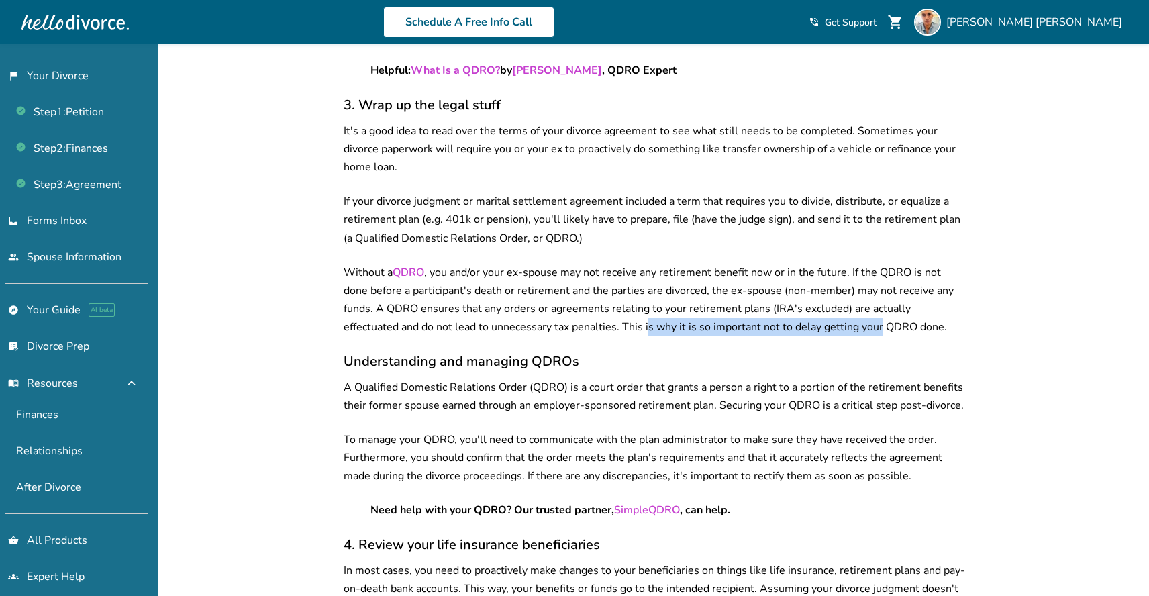
click at [801, 318] on p "Without a QDRO , you and/or your ex-spouse may not receive any retirement benef…" at bounding box center [654, 300] width 623 height 72
click at [840, 318] on p "Without a QDRO , you and/or your ex-spouse may not receive any retirement benef…" at bounding box center [654, 300] width 623 height 72
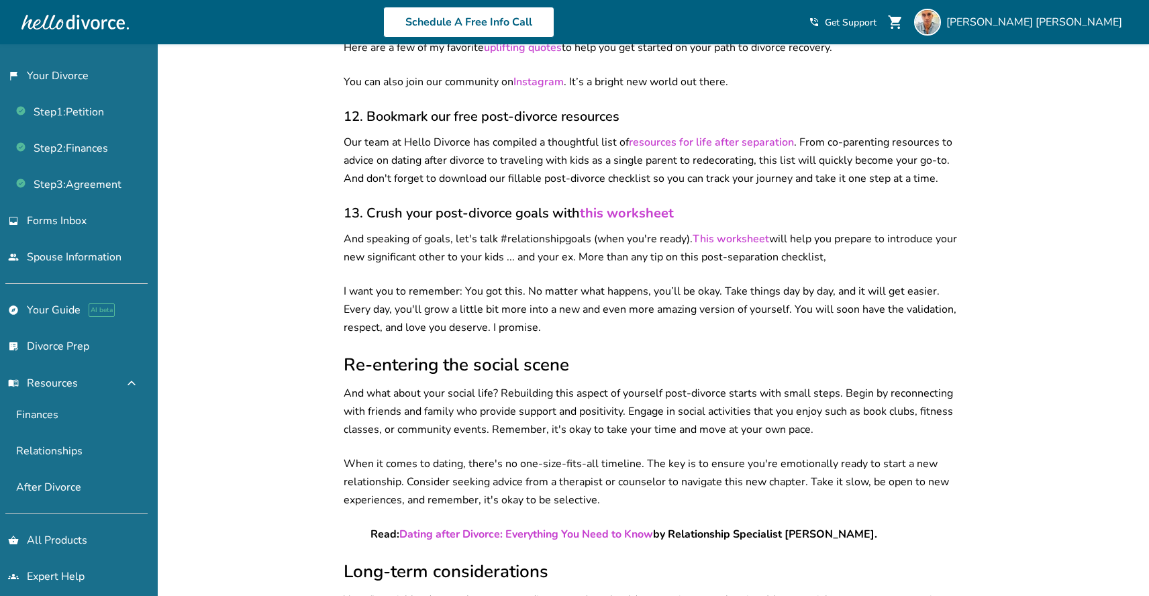
scroll to position [3248, 0]
